Goal: Task Accomplishment & Management: Manage account settings

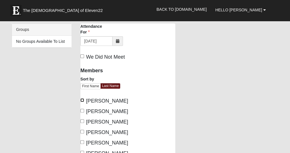
click at [81, 100] on input "[PERSON_NAME]" at bounding box center [82, 101] width 4 height 4
checkbox input "true"
click at [82, 111] on input "[PERSON_NAME]" at bounding box center [82, 111] width 4 height 4
checkbox input "true"
click at [81, 123] on input "[PERSON_NAME]" at bounding box center [82, 122] width 4 height 4
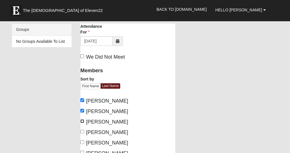
checkbox input "true"
click at [82, 134] on input "[PERSON_NAME]" at bounding box center [82, 132] width 4 height 4
checkbox input "true"
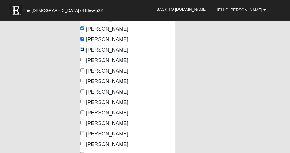
scroll to position [85, 0]
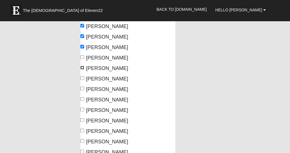
click at [81, 70] on input "[PERSON_NAME]" at bounding box center [82, 68] width 4 height 4
checkbox input "true"
click at [82, 80] on input "[PERSON_NAME]" at bounding box center [82, 78] width 4 height 4
checkbox input "true"
click at [83, 91] on input "[PERSON_NAME]" at bounding box center [82, 89] width 4 height 4
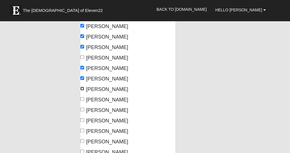
checkbox input "true"
click at [81, 101] on input "[PERSON_NAME]" at bounding box center [82, 99] width 4 height 4
checkbox input "true"
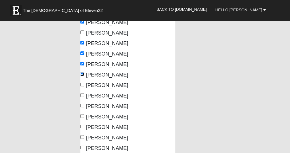
scroll to position [142, 0]
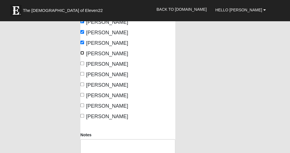
click at [82, 55] on input "[PERSON_NAME]" at bounding box center [82, 53] width 4 height 4
checkbox input "true"
click at [82, 65] on input "[PERSON_NAME]" at bounding box center [82, 64] width 4 height 4
checkbox input "true"
click at [81, 76] on input "[PERSON_NAME]" at bounding box center [82, 74] width 4 height 4
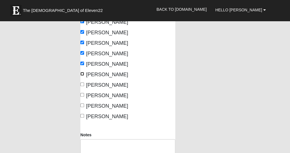
checkbox input "true"
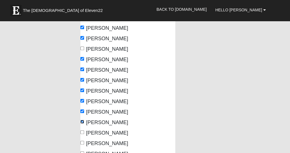
scroll to position [85, 0]
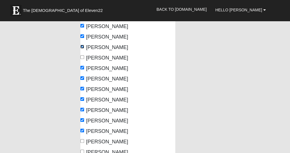
click at [82, 49] on input "[PERSON_NAME]" at bounding box center [82, 47] width 4 height 4
checkbox input "false"
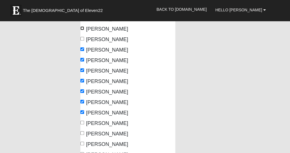
scroll to position [170, 0]
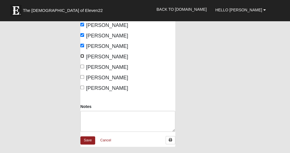
click at [82, 58] on input "[PERSON_NAME]" at bounding box center [82, 56] width 4 height 4
checkbox input "true"
click at [82, 68] on input "[PERSON_NAME]" at bounding box center [82, 67] width 4 height 4
checkbox input "true"
click at [82, 79] on input "[PERSON_NAME]" at bounding box center [82, 77] width 4 height 4
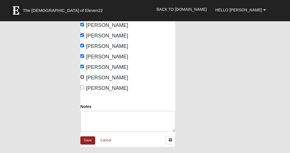
checkbox input "true"
click at [81, 89] on input "[PERSON_NAME]" at bounding box center [82, 88] width 4 height 4
checkbox input "true"
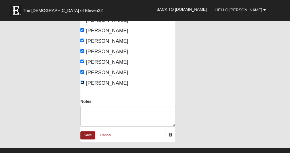
scroll to position [199, 0]
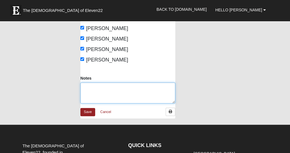
click at [84, 104] on textarea "Notes" at bounding box center [127, 93] width 95 height 21
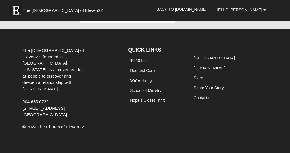
scroll to position [256, 0]
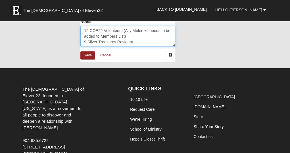
click at [133, 47] on textarea "15 COE22 Volunteers (Ally Melerski needs to be added to Members List) 9 Silver …" at bounding box center [127, 36] width 95 height 21
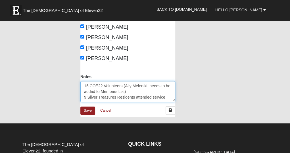
scroll to position [199, 0]
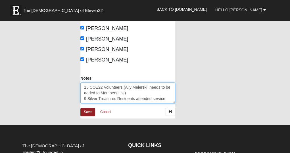
click at [100, 104] on textarea "15 COE22 Volunteers (Ally Melerski needs to be added to Members List) 9 Silver …" at bounding box center [127, 93] width 95 height 21
click at [99, 104] on textarea "15 COE22 Volunteers (Ally Melerski needs to be added toCOE 22 Members List) 9 S…" at bounding box center [127, 93] width 95 height 21
click at [116, 104] on textarea "15 COE22 Volunteers (Ally Melerski needs to be added to COE 22 Members List) 9 …" at bounding box center [127, 93] width 95 height 21
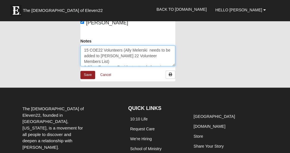
scroll to position [227, 0]
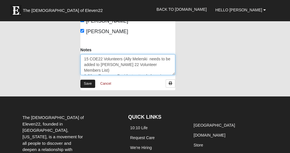
type textarea "15 COE22 Volunteers (Ally Melerski needs to be added to [PERSON_NAME] 22 Volunt…"
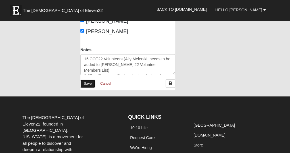
click at [88, 88] on link "Save" at bounding box center [87, 84] width 15 height 8
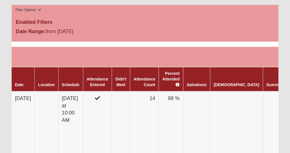
scroll to position [227, 0]
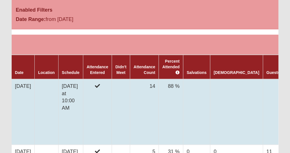
click at [263, 79] on td at bounding box center [273, 112] width 20 height 66
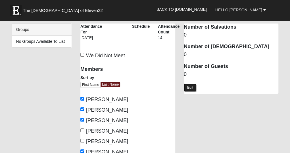
click at [189, 88] on link "Edit" at bounding box center [190, 88] width 13 height 8
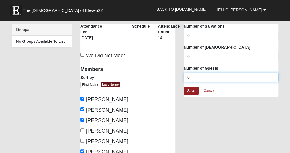
click at [190, 77] on input "0" at bounding box center [231, 78] width 95 height 10
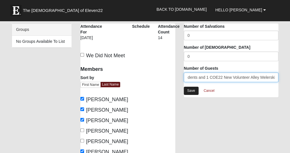
type input "9 Silver Treasures residents and 1 COE22 New Volunteer Alley Melerski"
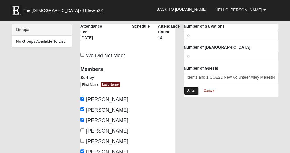
scroll to position [0, 0]
click at [190, 92] on link "Save" at bounding box center [191, 91] width 15 height 8
click at [194, 89] on link "Save" at bounding box center [191, 91] width 15 height 8
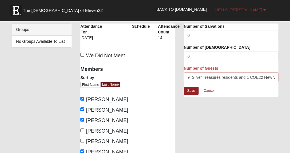
click at [264, 11] on b at bounding box center [264, 10] width 3 height 4
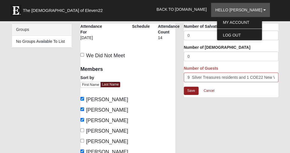
click at [278, 11] on div "The [DEMOGRAPHIC_DATA] of Eleven22 Hello [PERSON_NAME] My Account Log Out Back …" at bounding box center [144, 9] width 275 height 15
